Goal: Task Accomplishment & Management: Manage account settings

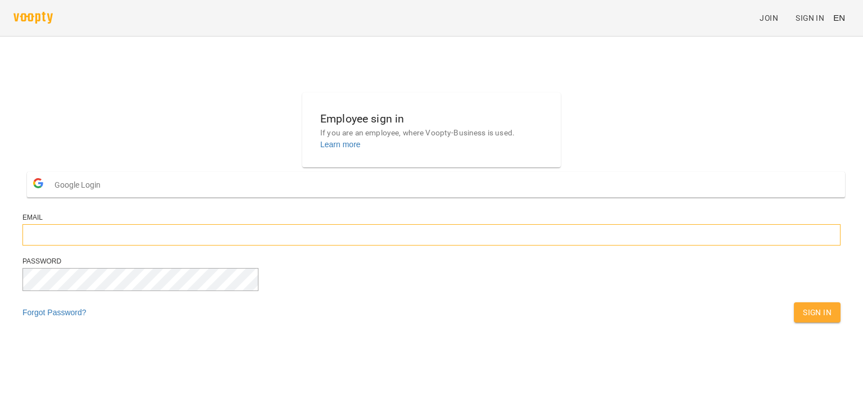
type input "**********"
click at [802, 319] on span "Sign In" at bounding box center [816, 311] width 29 height 13
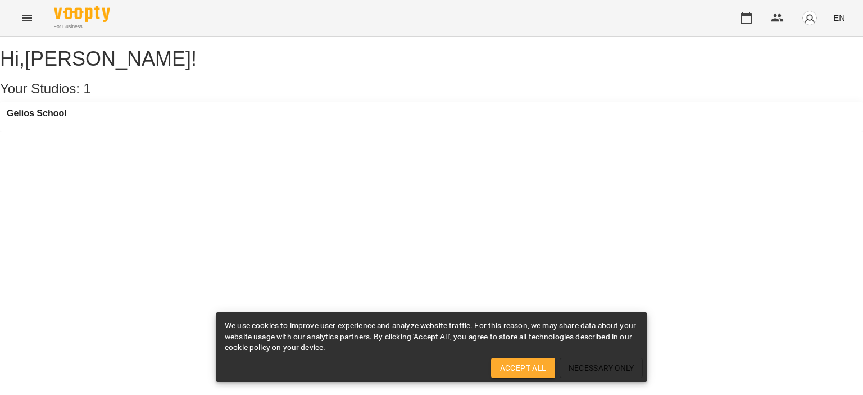
click at [29, 13] on icon "Menu" at bounding box center [26, 17] width 13 height 13
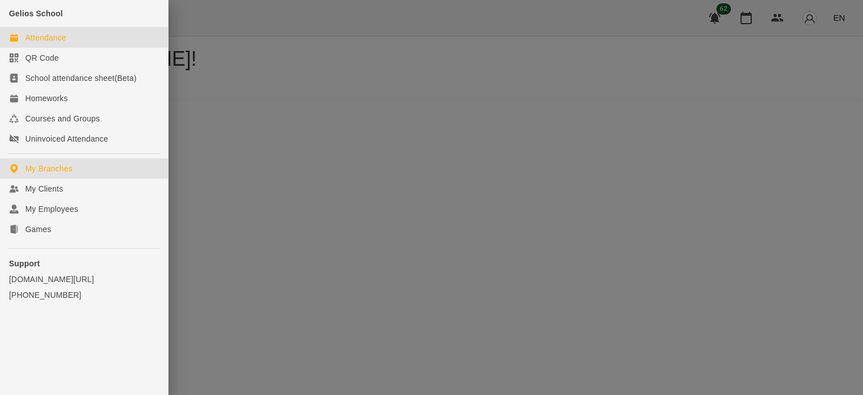
click at [58, 33] on div "Attendance" at bounding box center [45, 37] width 41 height 11
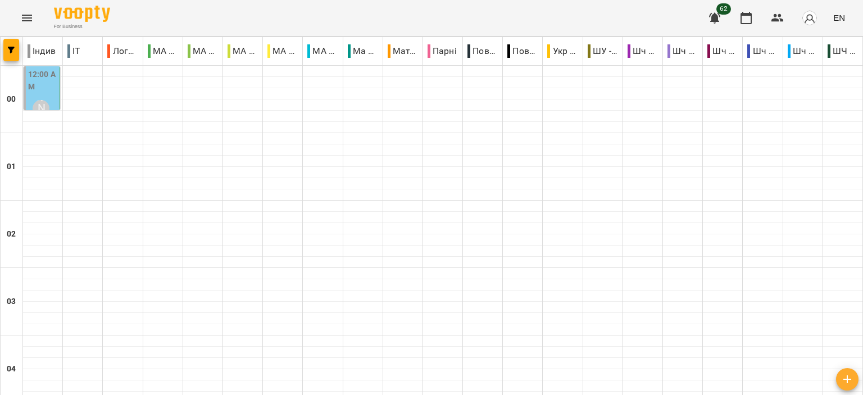
click at [22, 21] on icon "Menu" at bounding box center [26, 17] width 13 height 13
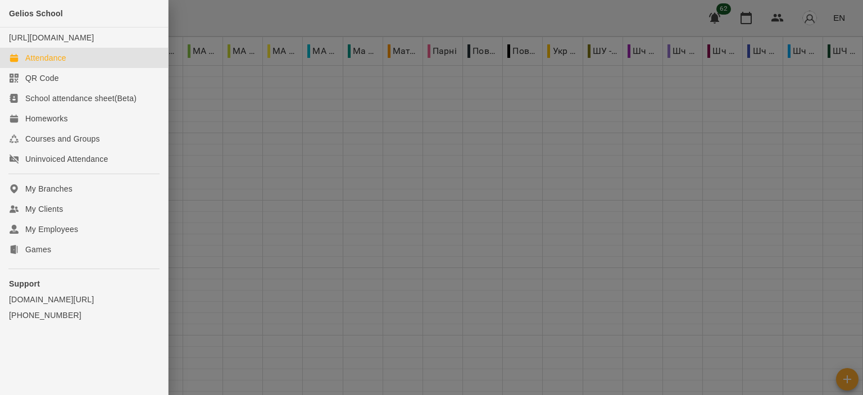
click at [189, 20] on div at bounding box center [431, 197] width 863 height 395
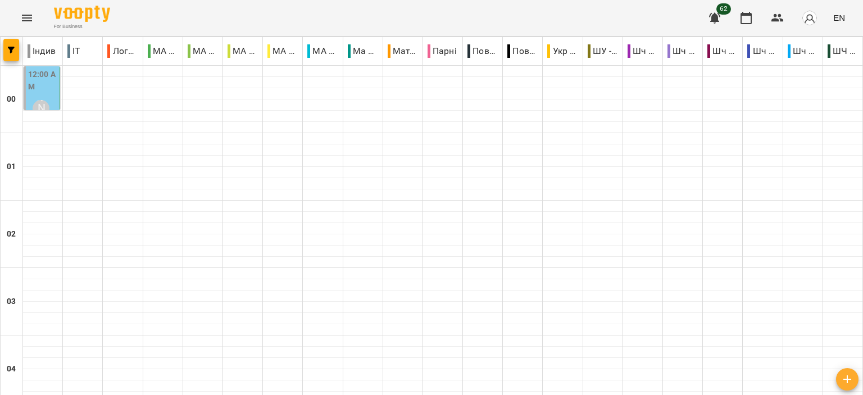
scroll to position [1123, 0]
click at [31, 22] on icon "Menu" at bounding box center [26, 17] width 13 height 13
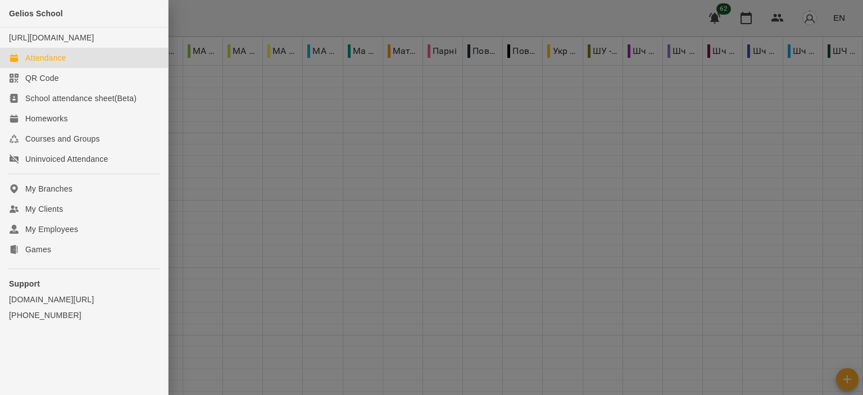
click at [836, 27] on div at bounding box center [431, 197] width 863 height 395
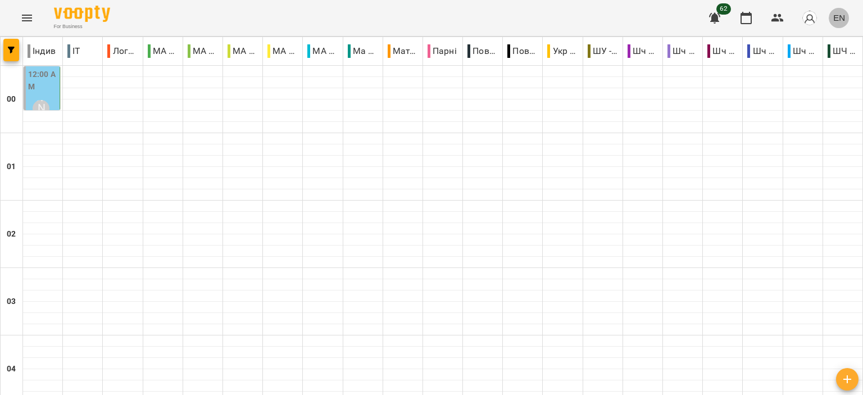
click at [838, 23] on span "EN" at bounding box center [839, 18] width 12 height 12
click at [810, 62] on div "Українська" at bounding box center [817, 63] width 57 height 20
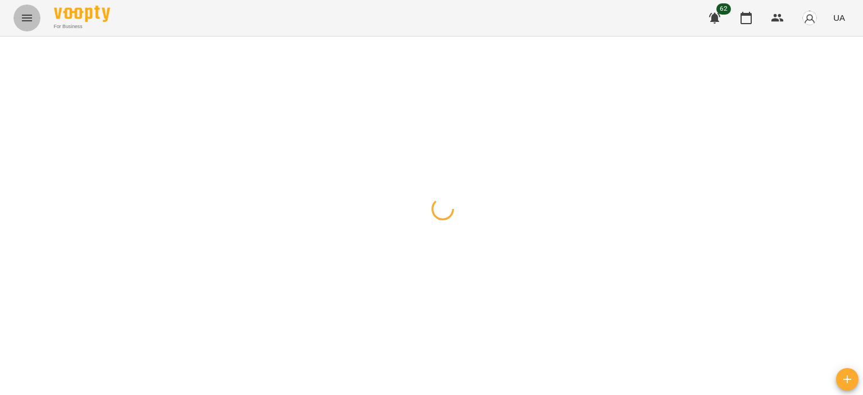
click at [25, 26] on button "Menu" at bounding box center [26, 17] width 27 height 27
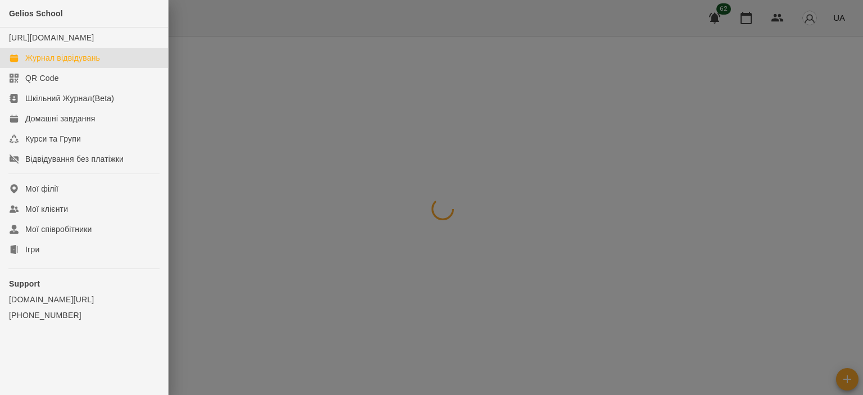
click at [240, 10] on div at bounding box center [431, 197] width 863 height 395
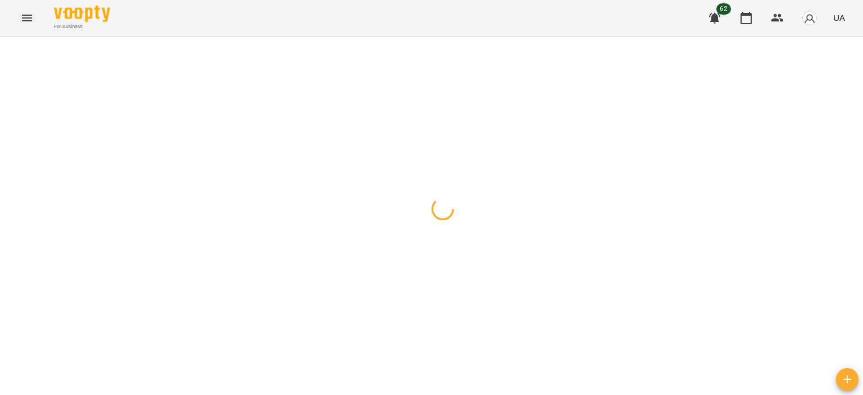
click at [16, 45] on button "button" at bounding box center [11, 50] width 16 height 22
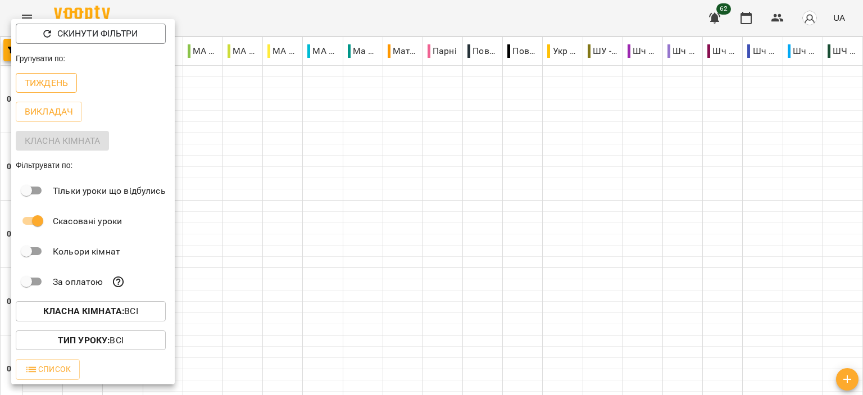
click at [61, 83] on p "Тиждень" at bounding box center [46, 82] width 43 height 13
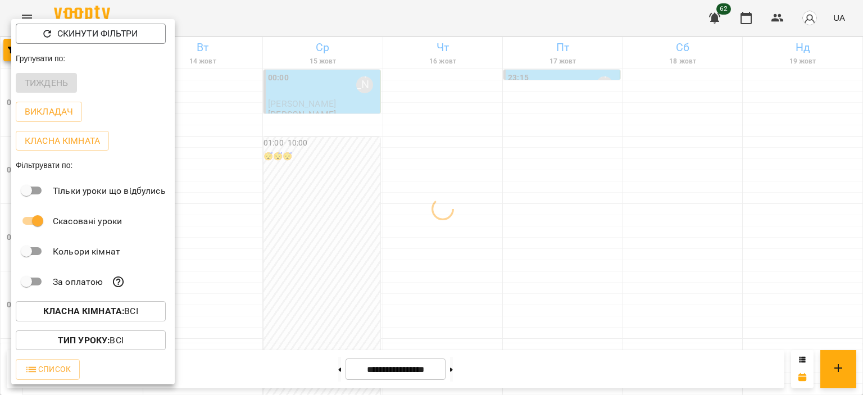
click at [474, 23] on div at bounding box center [431, 197] width 863 height 395
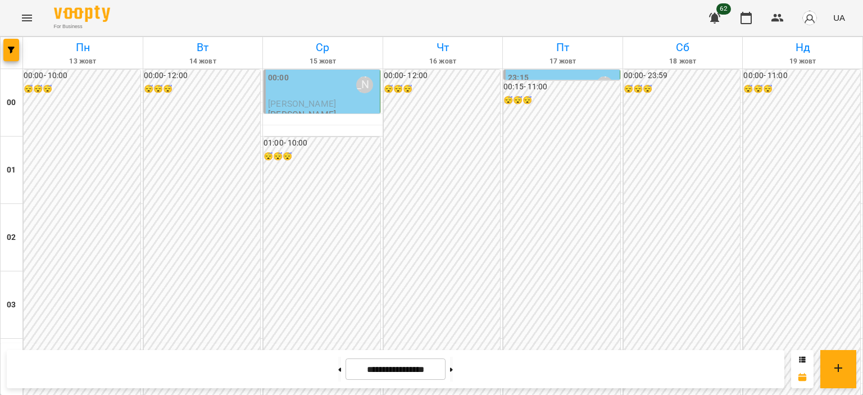
scroll to position [1011, 0]
